Goal: Task Accomplishment & Management: Use online tool/utility

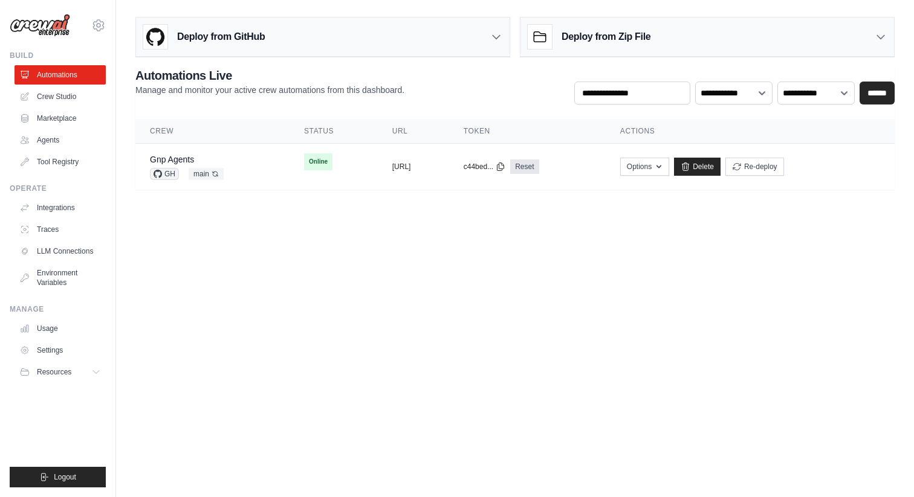
click at [99, 31] on icon at bounding box center [98, 25] width 15 height 15
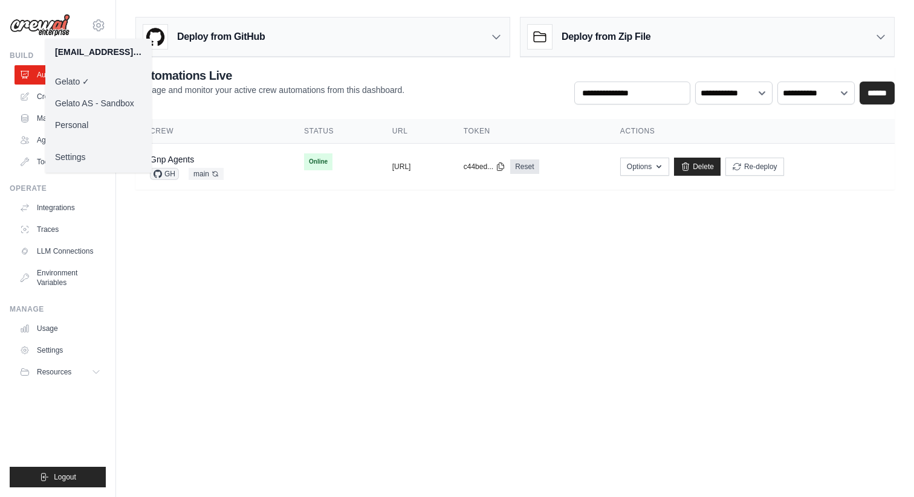
click at [211, 190] on main "**********" at bounding box center [515, 108] width 798 height 216
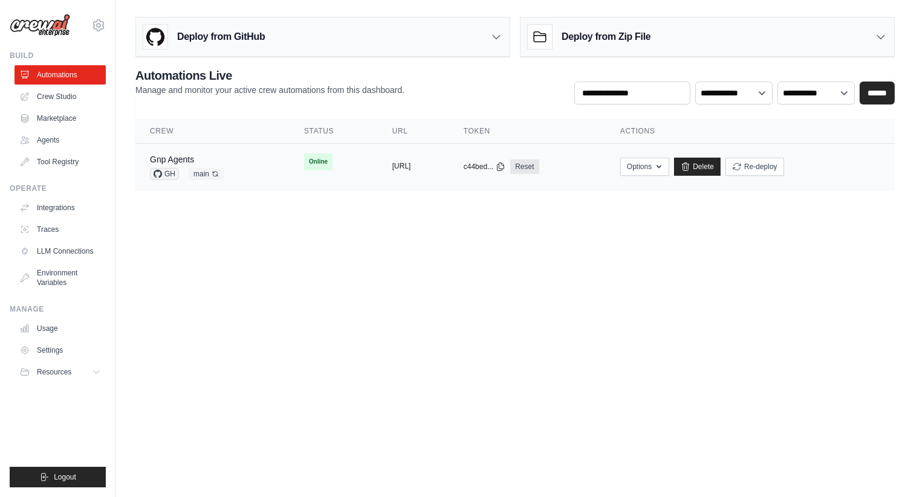
click at [411, 167] on button "[URL]" at bounding box center [401, 166] width 19 height 10
click at [504, 168] on icon at bounding box center [500, 167] width 7 height 8
click at [392, 164] on button "[URL]" at bounding box center [401, 166] width 19 height 10
click at [191, 155] on link "Gnp Agents" at bounding box center [172, 160] width 44 height 10
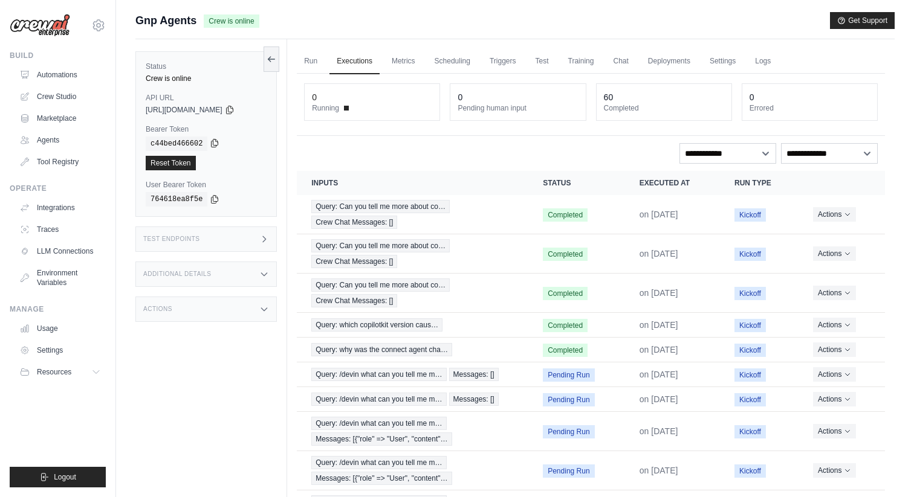
click at [214, 144] on icon at bounding box center [215, 143] width 10 height 10
